Goal: Information Seeking & Learning: Find specific fact

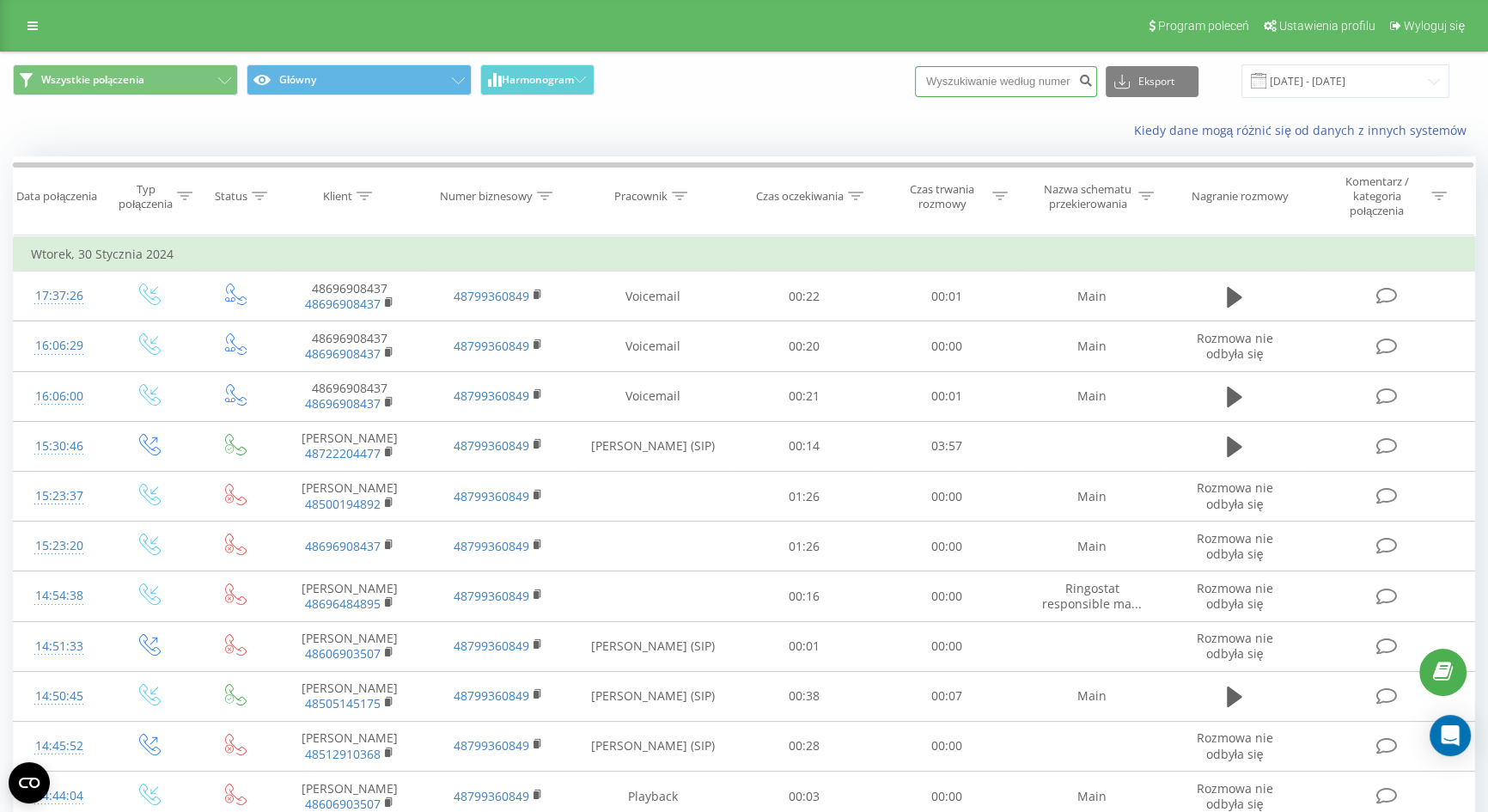
click at [1066, 84] on input at bounding box center [1006, 81] width 182 height 31
paste input "+48607446492"
click at [963, 72] on input "+48607446492" at bounding box center [1006, 81] width 182 height 31
click at [966, 72] on input "+48607446492" at bounding box center [1006, 81] width 182 height 31
click at [971, 72] on input "+48607446492" at bounding box center [1006, 81] width 182 height 31
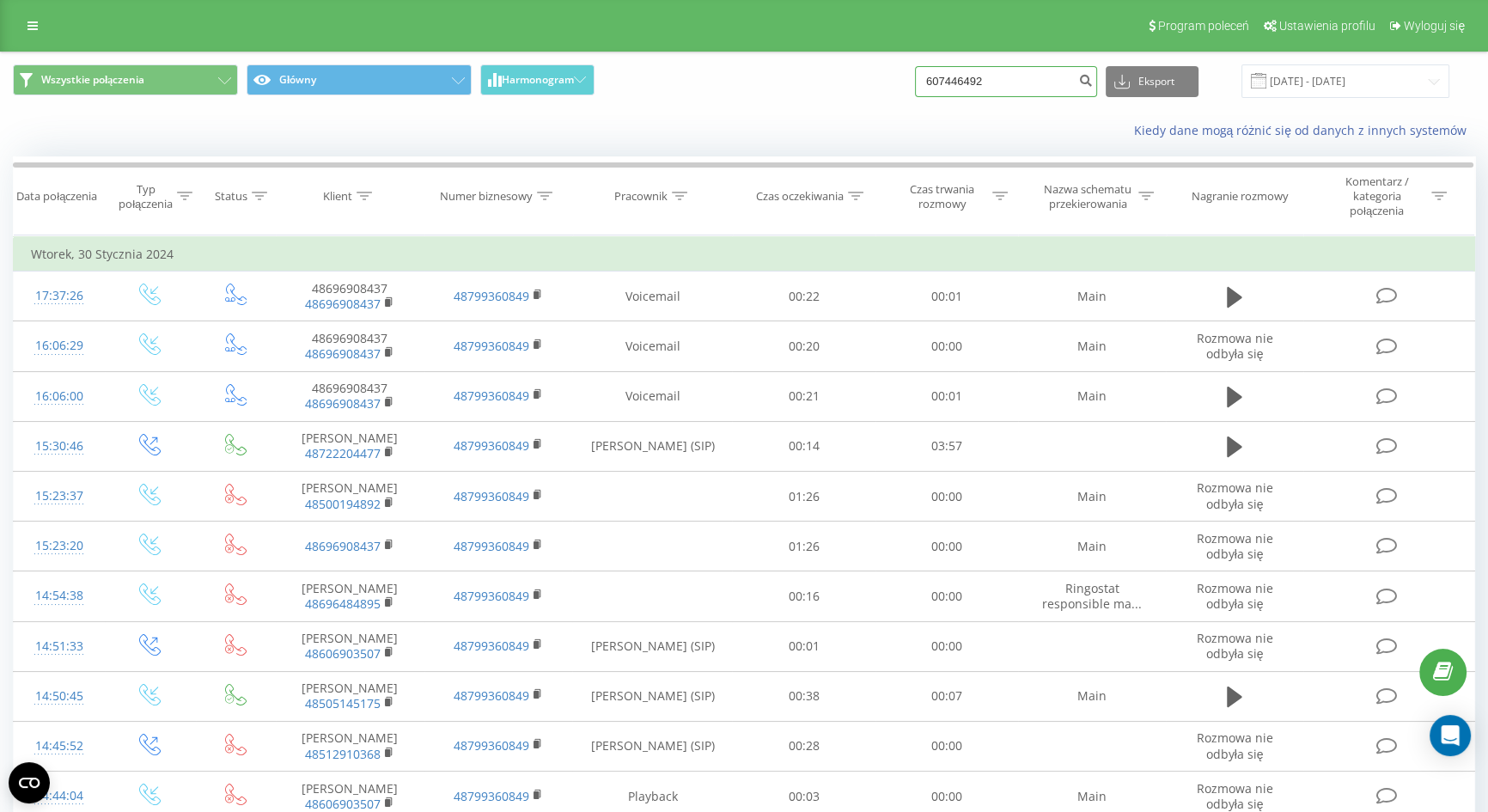
type input "607446492"
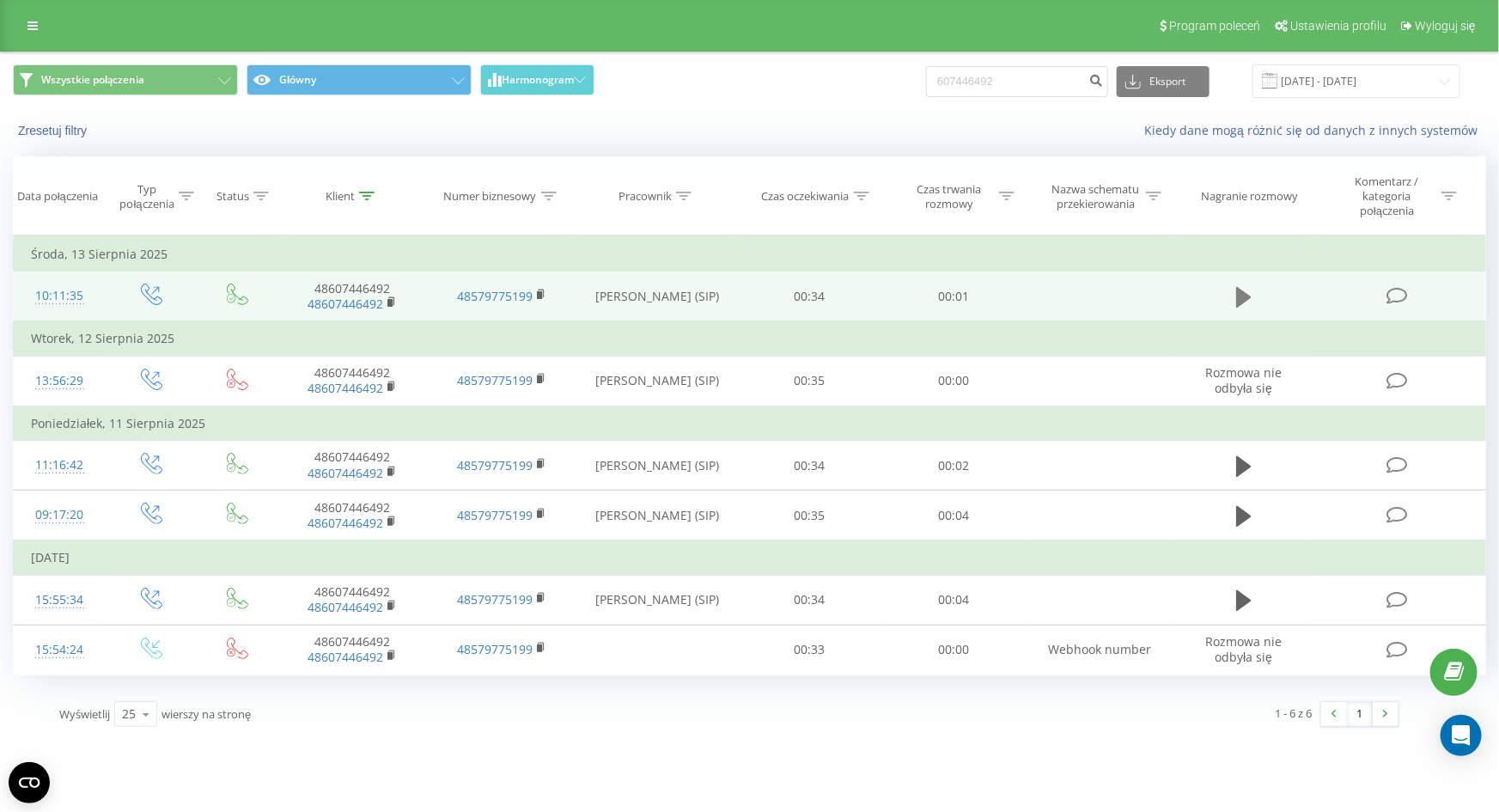
click at [1240, 300] on icon at bounding box center [1245, 297] width 16 height 21
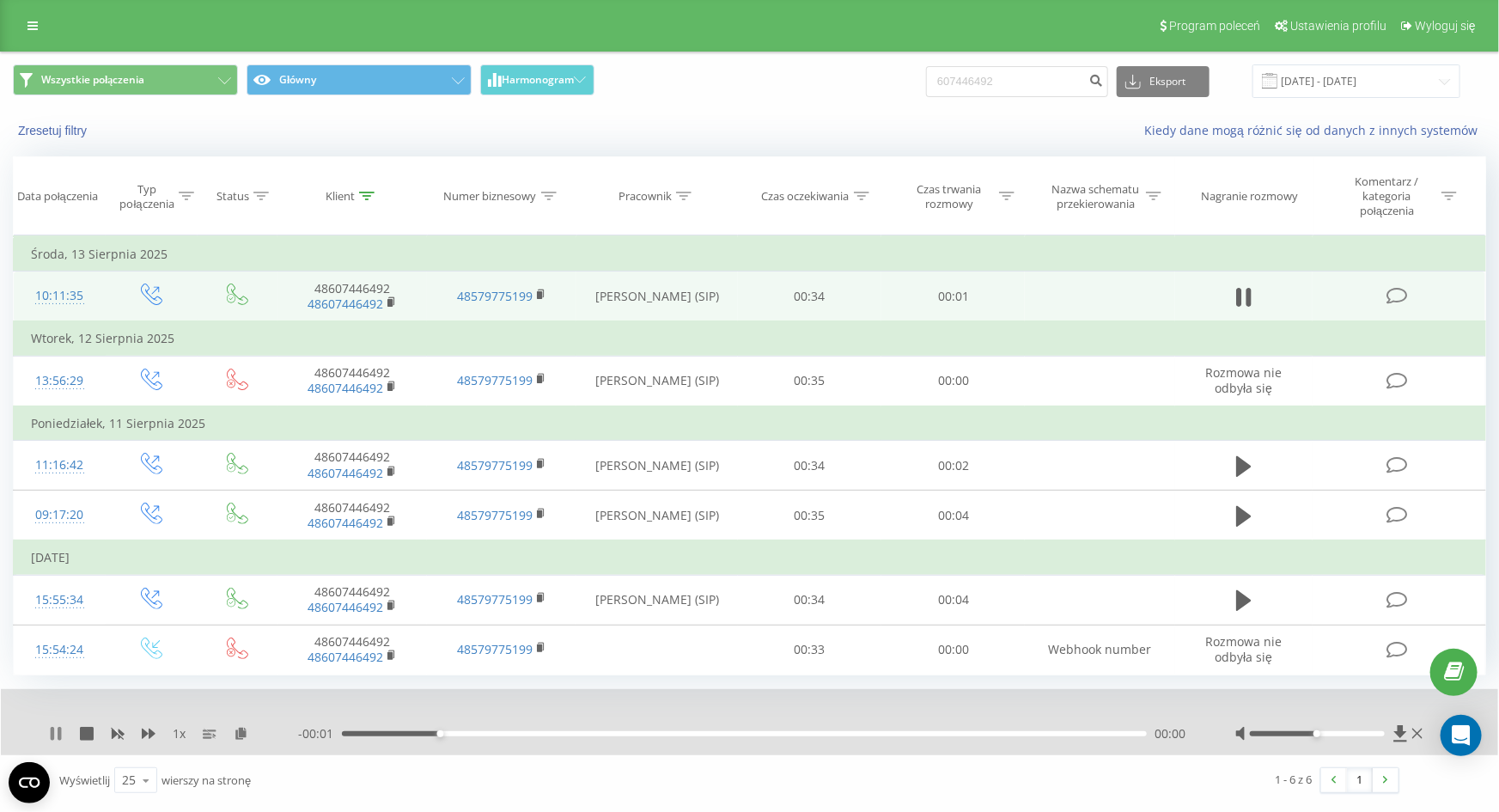
click at [49, 729] on icon at bounding box center [56, 734] width 14 height 14
drag, startPoint x: 1314, startPoint y: 731, endPoint x: 1438, endPoint y: 724, distance: 124.2
click at [1451, 726] on body "tapicerstwomedycz... 607446492 Projekty tapicerstwomedyczne.pl Panel Informacyj…" at bounding box center [749, 406] width 1499 height 812
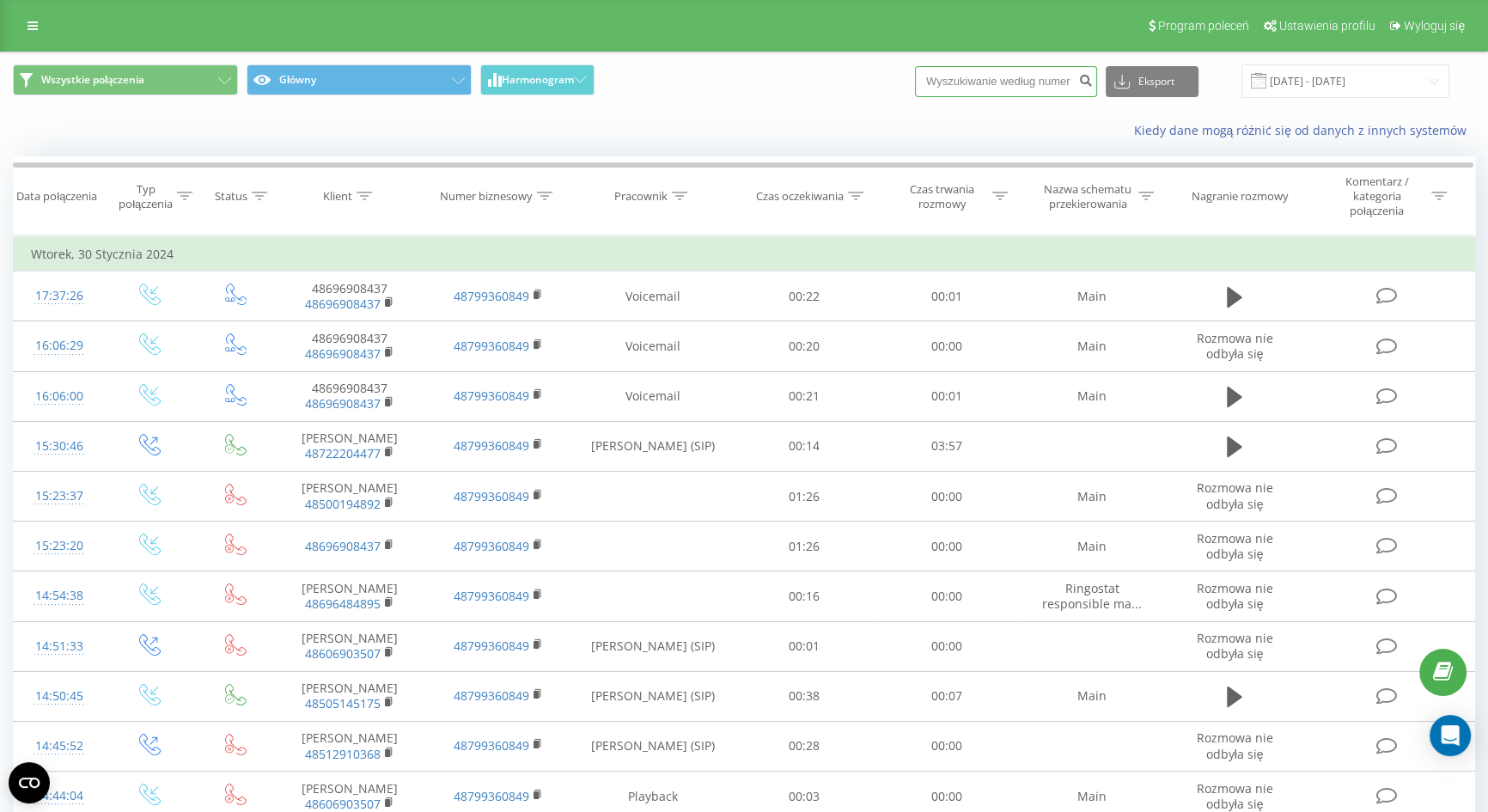
drag, startPoint x: 1014, startPoint y: 69, endPoint x: 1013, endPoint y: 77, distance: 8.1
click at [1014, 70] on input at bounding box center [1006, 81] width 182 height 31
paste input "48795044446"
click at [964, 69] on input "48795044446" at bounding box center [1006, 81] width 182 height 31
type input "795044446"
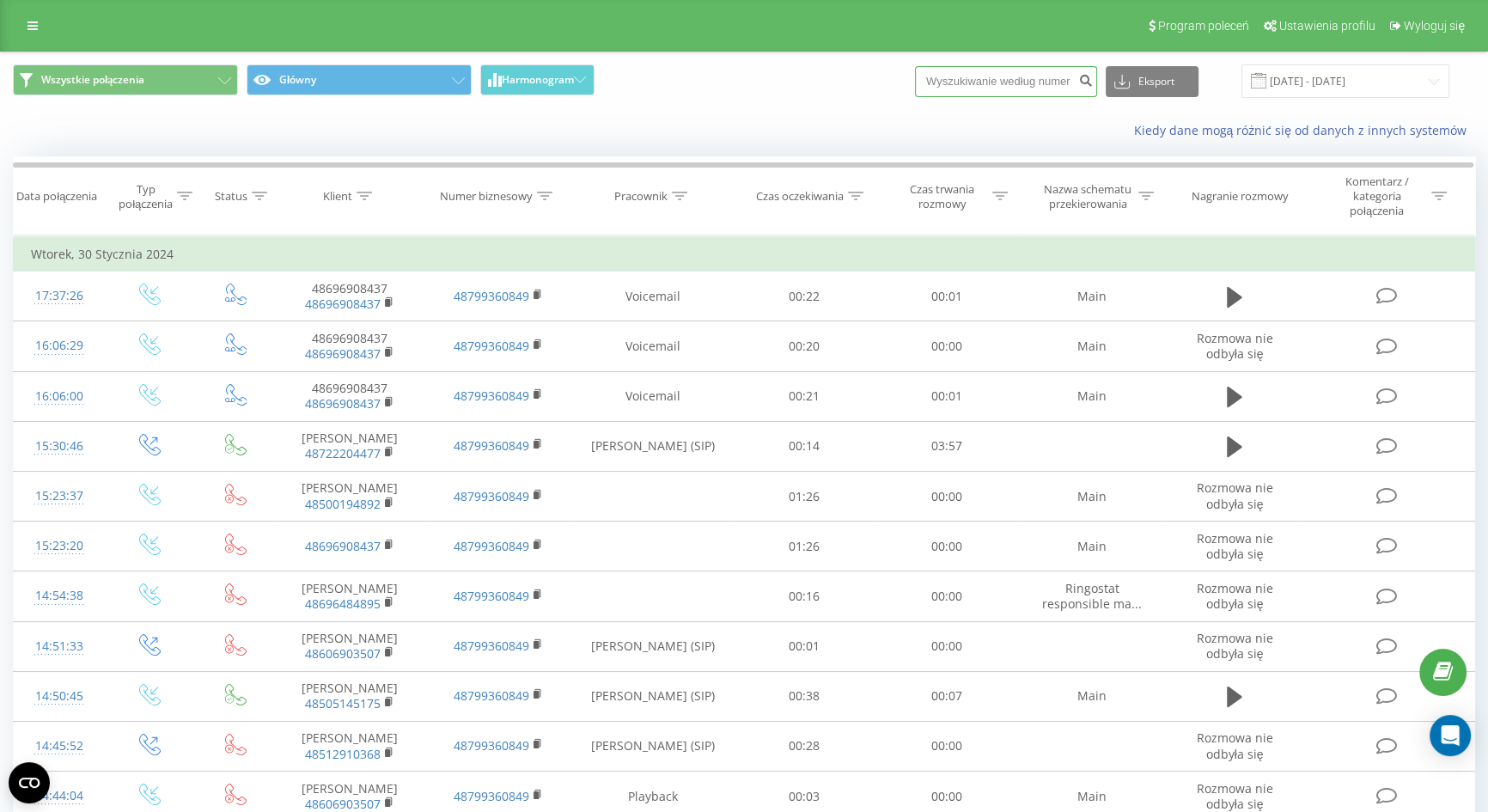
click at [996, 77] on input at bounding box center [1006, 81] width 182 height 31
paste input "+48507190507"
click at [972, 76] on input "+48507190507" at bounding box center [1006, 81] width 182 height 31
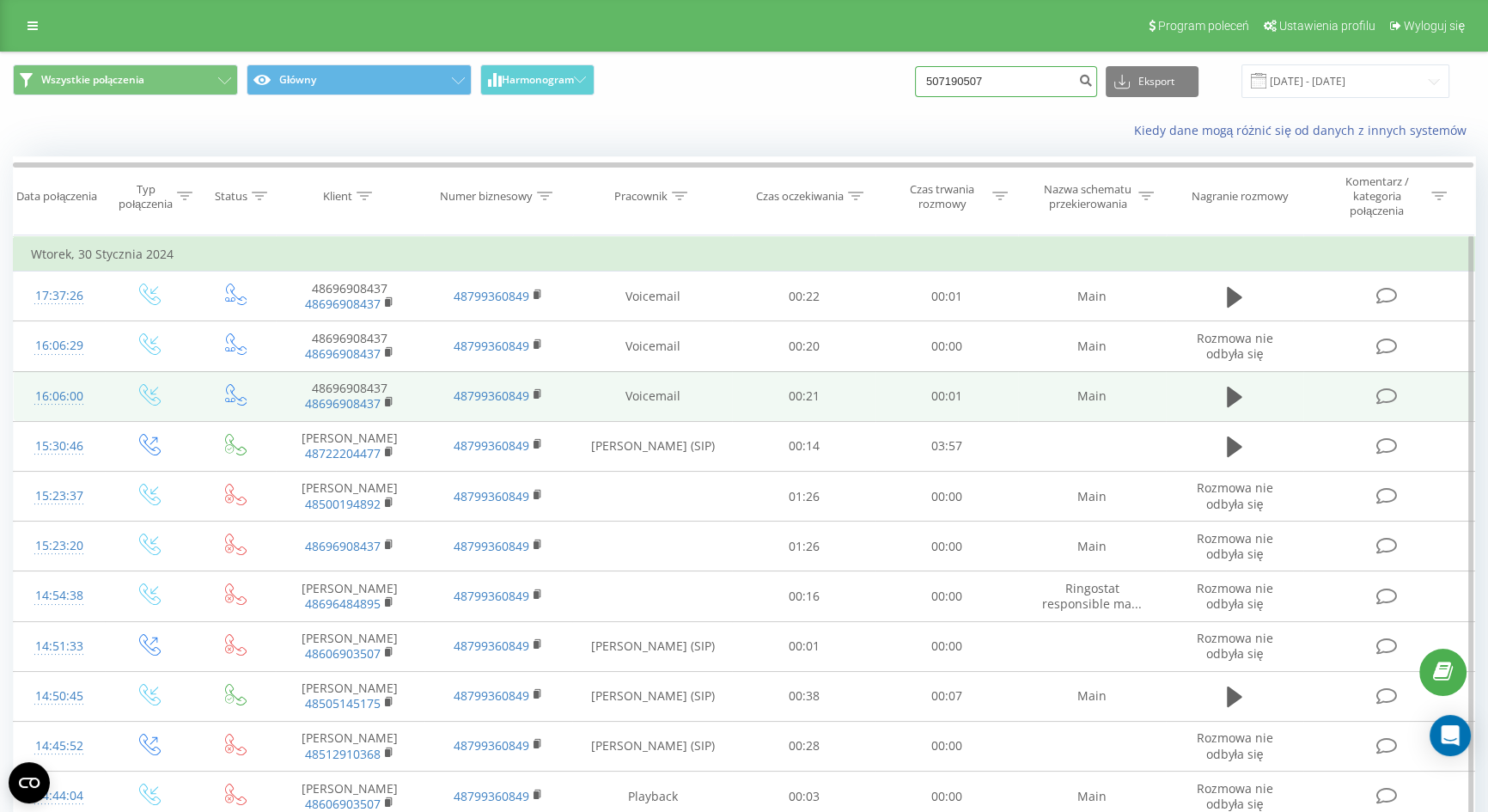
type input "507190507"
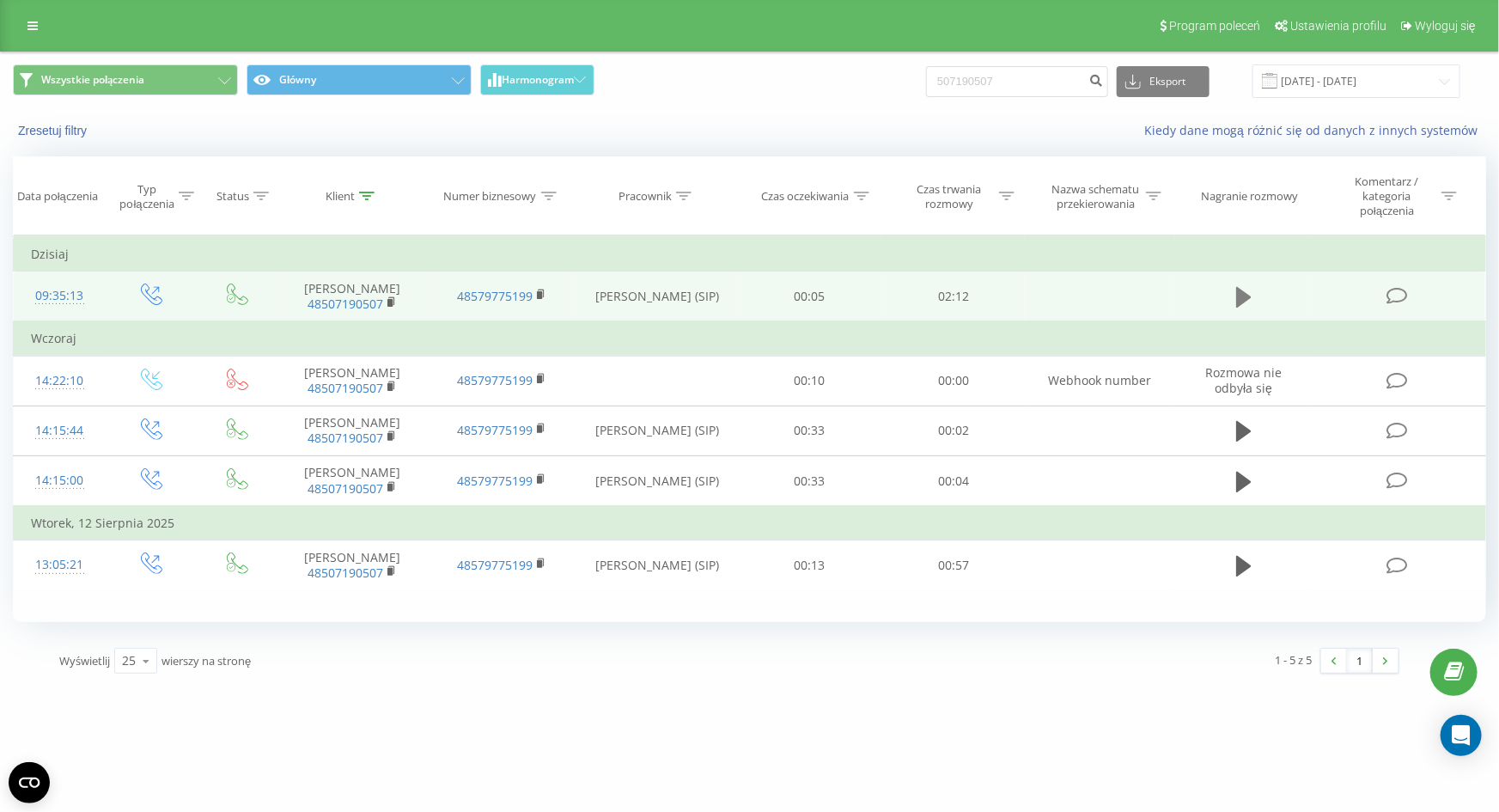
click at [1249, 309] on icon at bounding box center [1245, 297] width 16 height 24
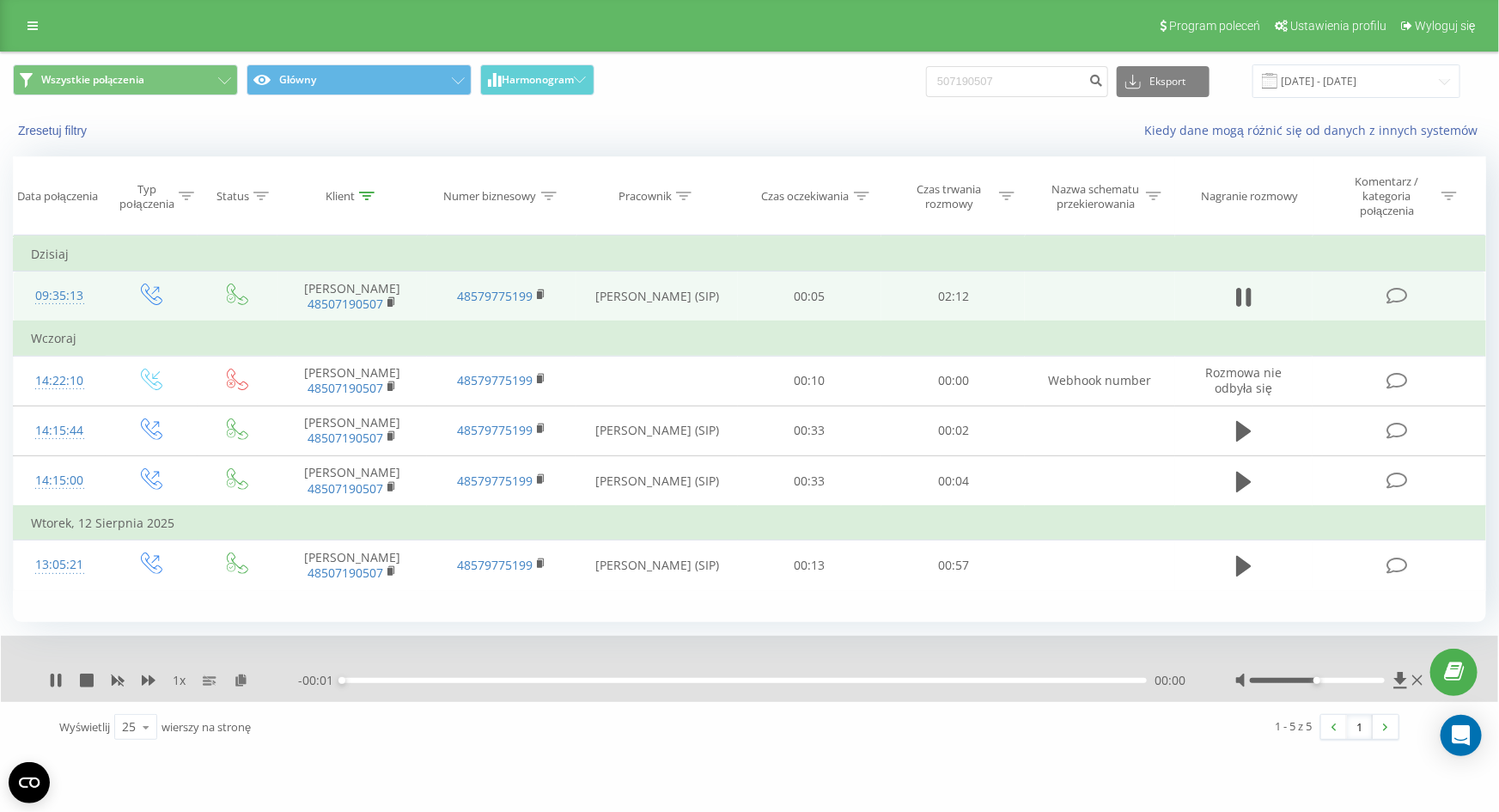
drag, startPoint x: 1318, startPoint y: 710, endPoint x: 1338, endPoint y: 710, distance: 20.0
click at [1338, 689] on div at bounding box center [1331, 680] width 191 height 17
drag, startPoint x: 1320, startPoint y: 712, endPoint x: 1435, endPoint y: 706, distance: 115.2
click at [1435, 702] on div "1 x - 02:12 00:00 00:00" at bounding box center [750, 668] width 1498 height 66
click at [392, 683] on div "00:03" at bounding box center [744, 680] width 805 height 5
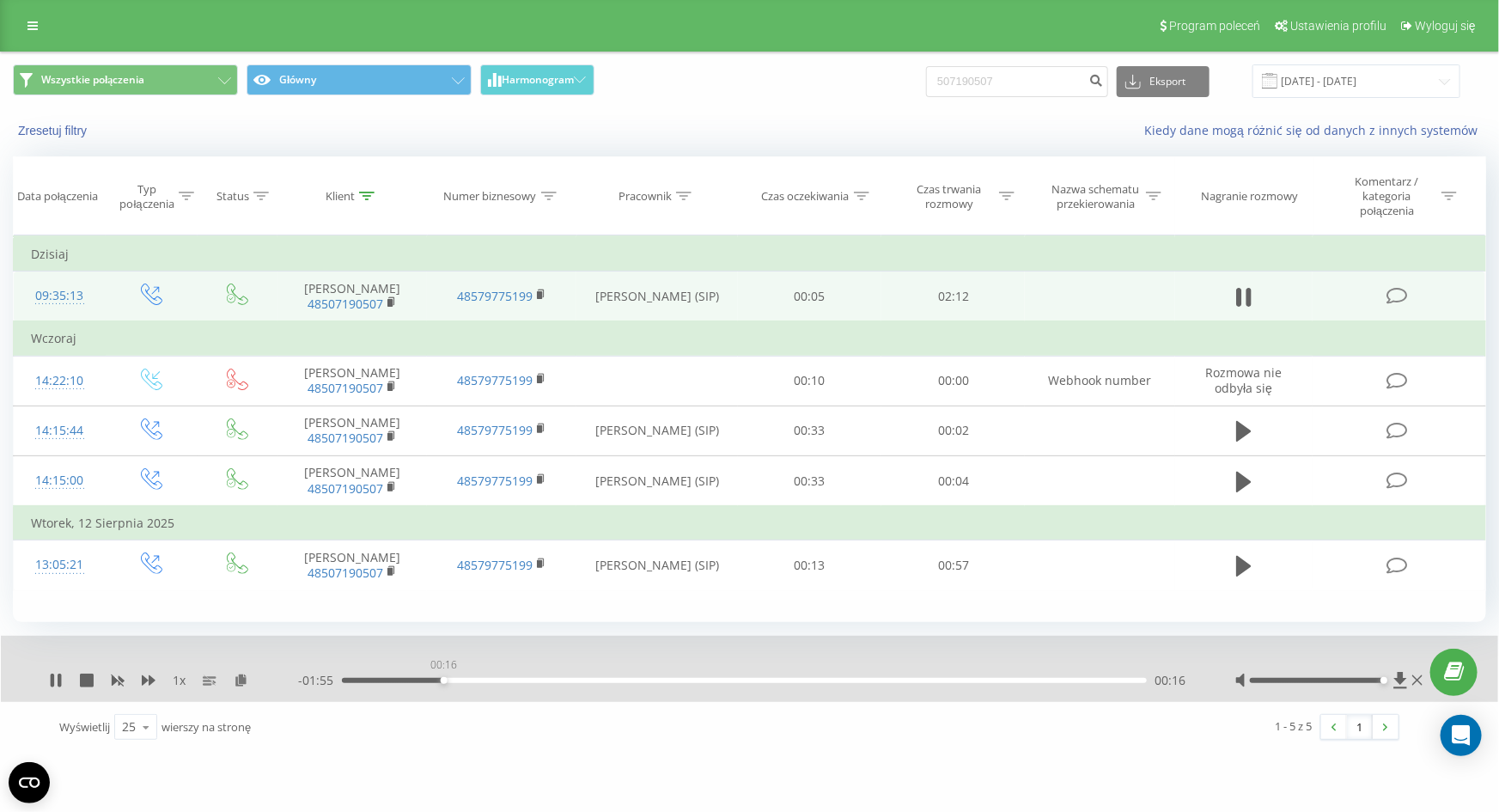
click at [443, 683] on div "00:16" at bounding box center [744, 680] width 805 height 5
drag, startPoint x: 499, startPoint y: 713, endPoint x: 509, endPoint y: 713, distance: 10.0
click at [507, 683] on div "00:25" at bounding box center [744, 680] width 805 height 5
click at [534, 683] on div "00:31" at bounding box center [744, 680] width 805 height 5
